Goal: Task Accomplishment & Management: Use online tool/utility

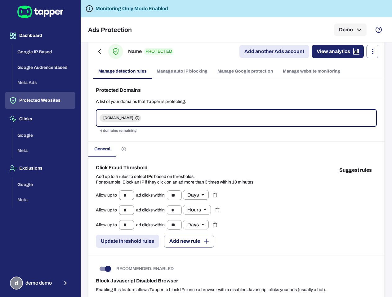
scroll to position [8, 0]
click at [125, 148] on circle "Create custom rules for another ad account" at bounding box center [124, 149] width 4 height 4
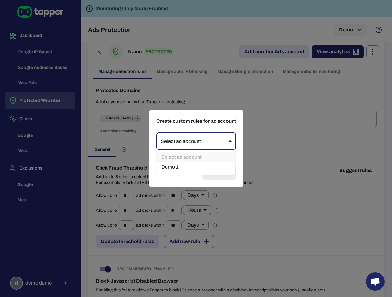
click at [186, 145] on body "Dashboard Google IP Based Google Audience Based Meta Ads Protected Websites Cli…" at bounding box center [196, 148] width 392 height 297
click at [294, 150] on div at bounding box center [196, 148] width 392 height 297
click at [294, 150] on div "Create custom rules for ad account Select ad account ** ​ Cancel Confirm" at bounding box center [196, 148] width 392 height 297
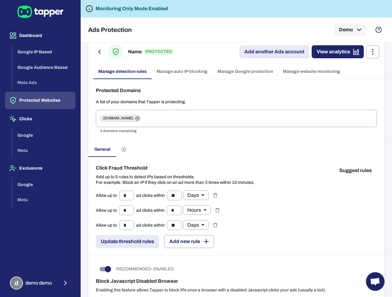
scroll to position [0, 0]
